Goal: Task Accomplishment & Management: Manage account settings

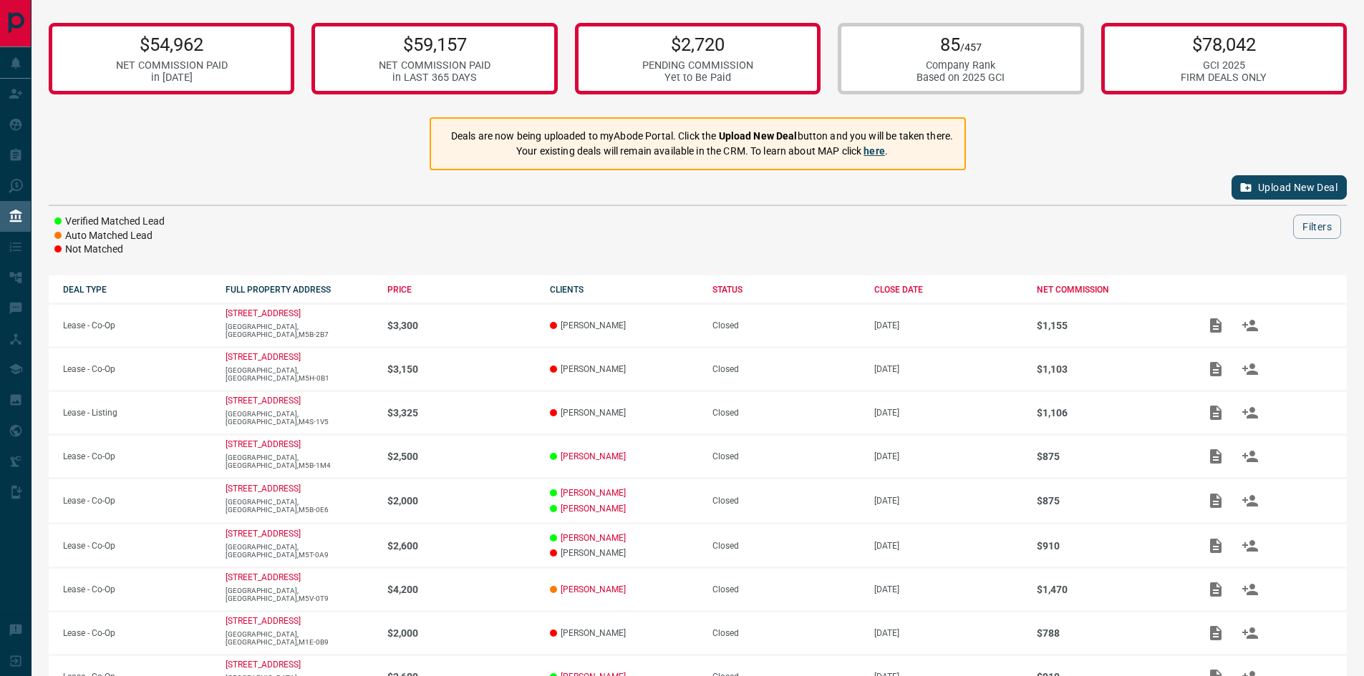
click at [876, 147] on link "here" at bounding box center [873, 150] width 21 height 11
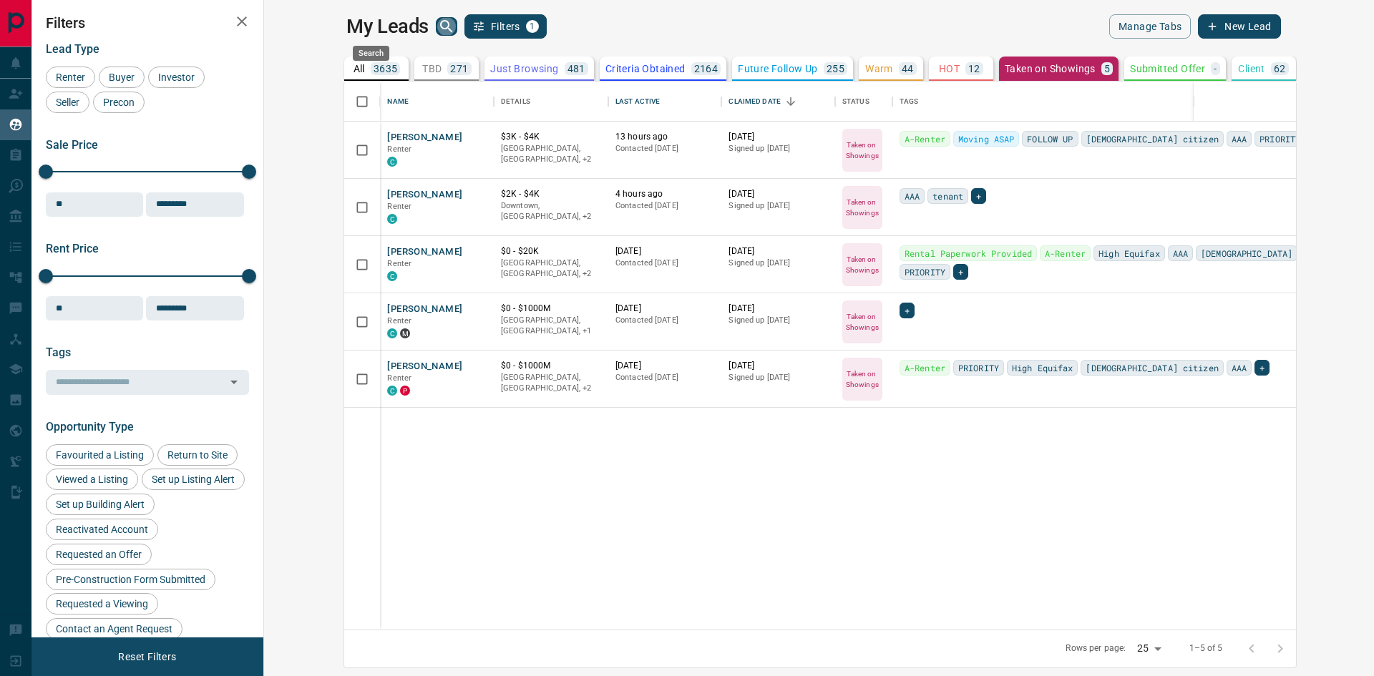
scroll to position [538, 1093]
drag, startPoint x: 812, startPoint y: 484, endPoint x: 767, endPoint y: 506, distance: 50.9
click at [805, 486] on div "[PERSON_NAME] Renter C $3K - $4K [GEOGRAPHIC_DATA], [GEOGRAPHIC_DATA], +2 13 ho…" at bounding box center [896, 376] width 1104 height 508
click at [1130, 68] on p "Submitted Offer" at bounding box center [1167, 69] width 75 height 10
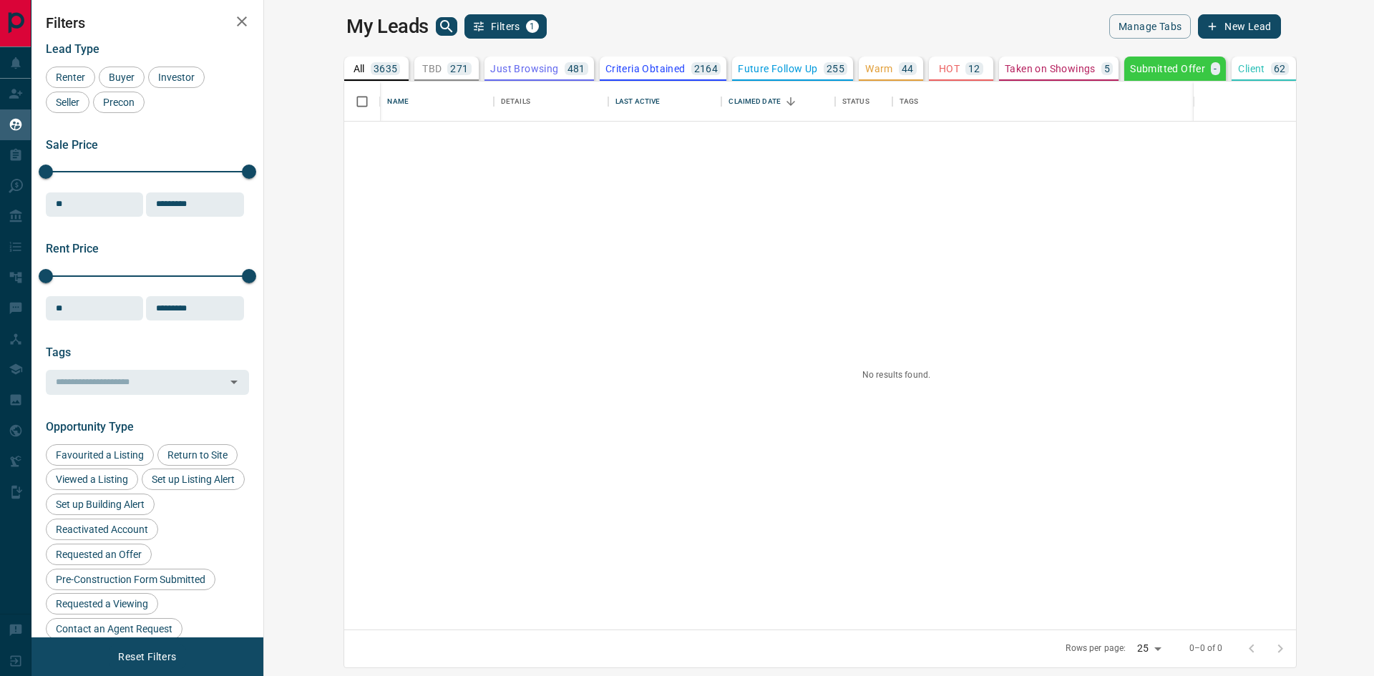
click at [1005, 67] on p "Taken on Showings" at bounding box center [1050, 69] width 91 height 10
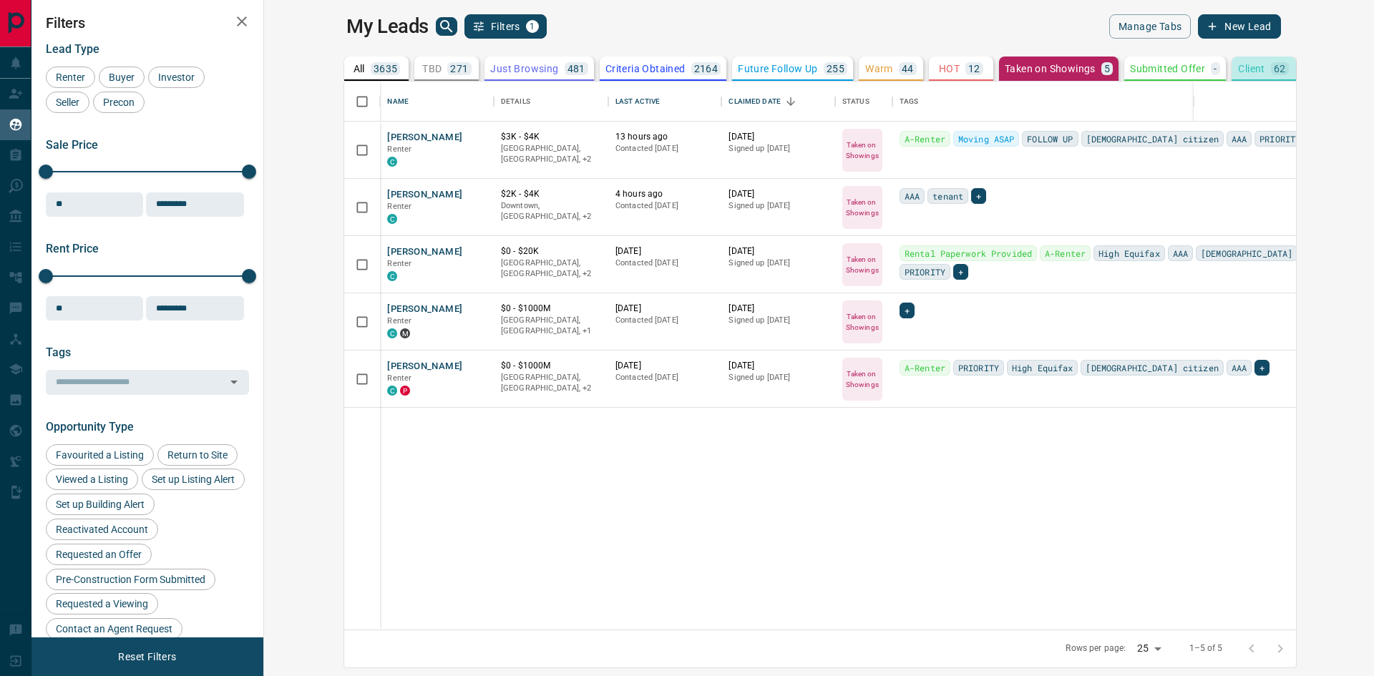
click at [1238, 65] on p "Client" at bounding box center [1251, 69] width 26 height 10
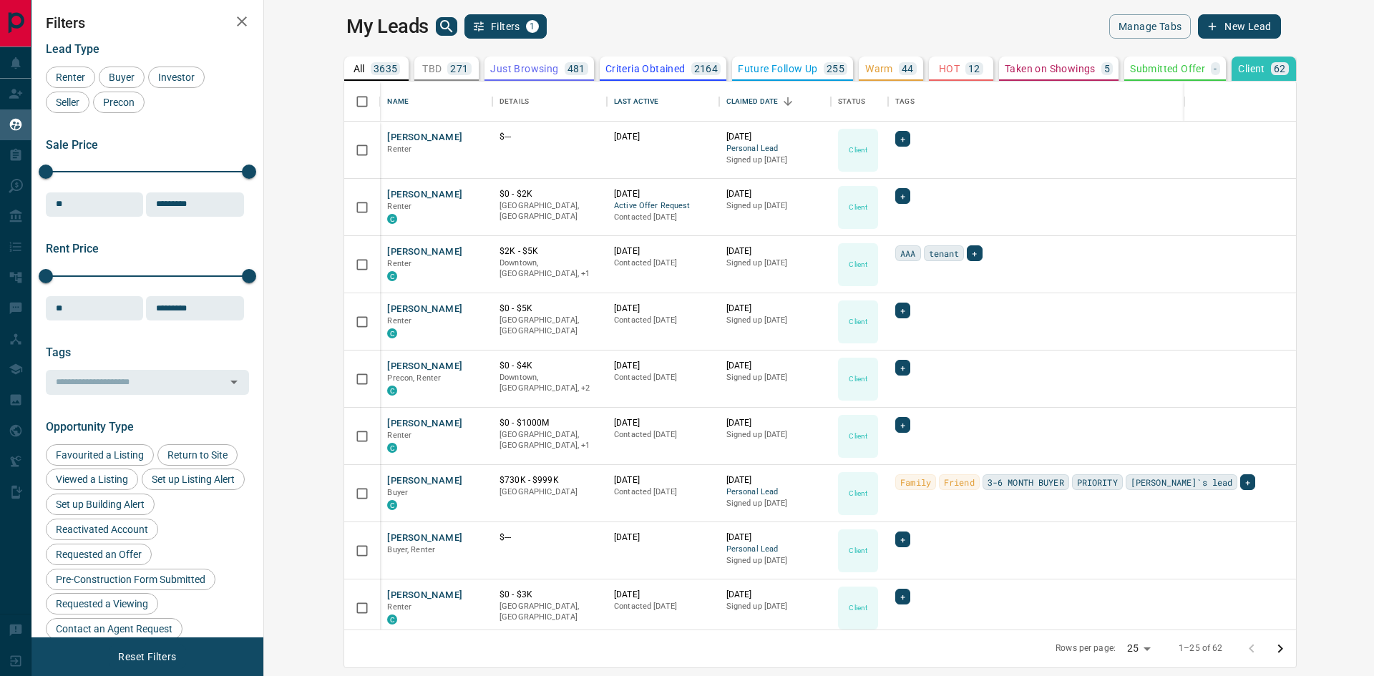
click at [1130, 64] on p "Submitted Offer" at bounding box center [1167, 69] width 75 height 10
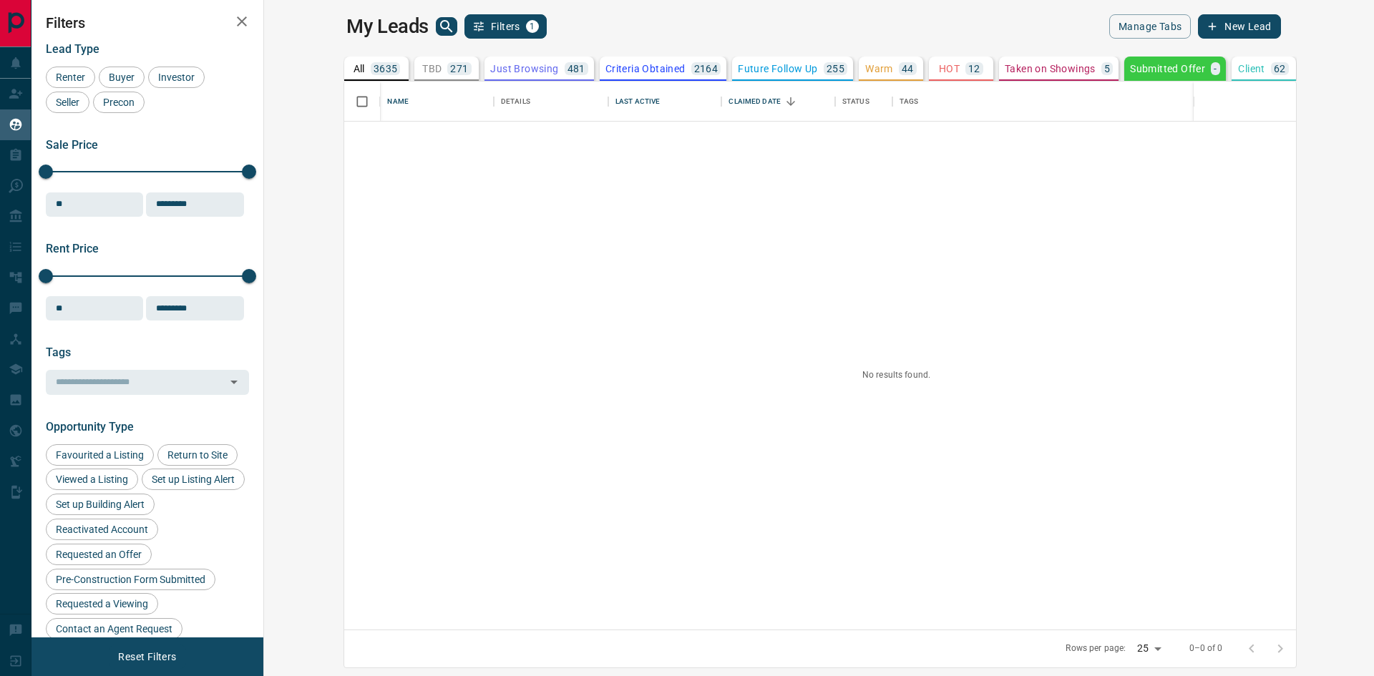
click at [861, 37] on div "My Leads Filters 1 Manage Tabs New Lead" at bounding box center [813, 26] width 934 height 24
click at [787, 31] on div "My Leads Filters 1" at bounding box center [579, 26] width 467 height 24
